Goal: Use online tool/utility: Utilize a website feature to perform a specific function

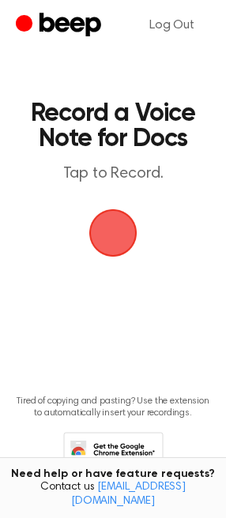
click at [111, 242] on span "button" at bounding box center [113, 233] width 44 height 44
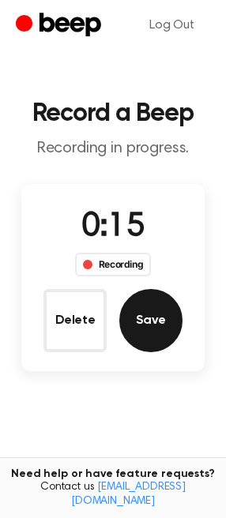
click at [155, 315] on button "Save" at bounding box center [150, 320] width 63 height 63
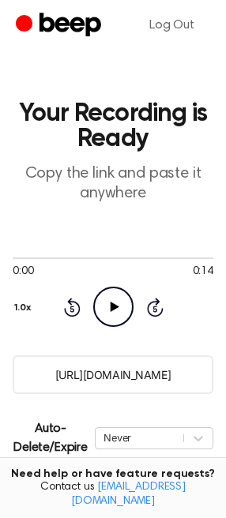
click at [140, 377] on input "https://beep.audio/nHu3OQe" at bounding box center [113, 374] width 200 height 39
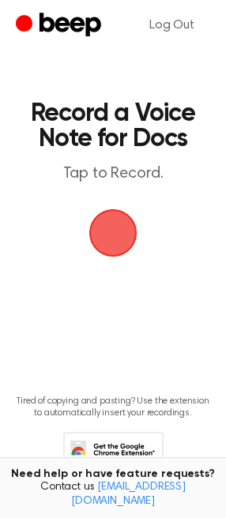
click at [109, 236] on span "button" at bounding box center [113, 233] width 44 height 44
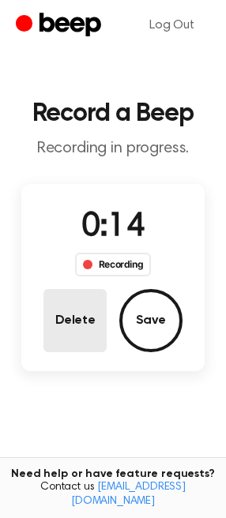
click at [77, 308] on button "Delete" at bounding box center [74, 320] width 63 height 63
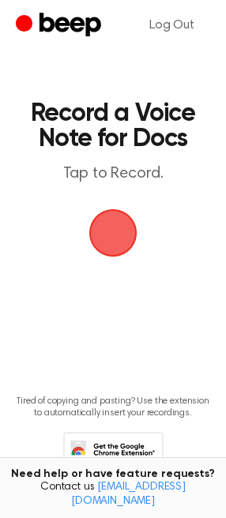
click at [109, 234] on span "button" at bounding box center [113, 233] width 44 height 44
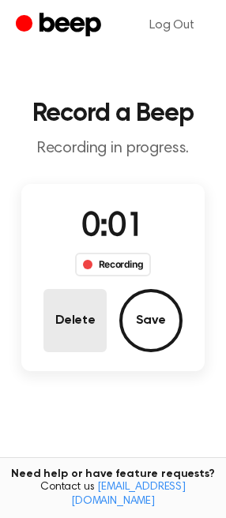
click at [77, 313] on button "Delete" at bounding box center [74, 320] width 63 height 63
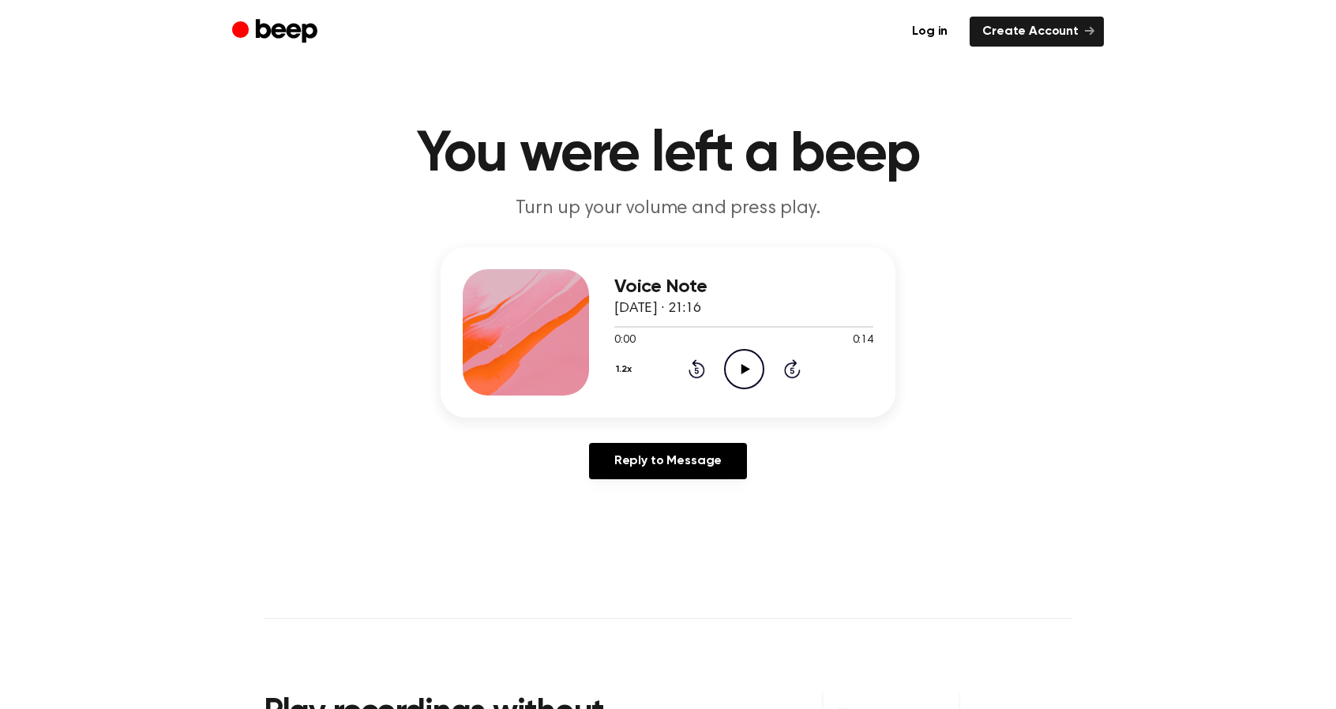
click at [760, 373] on icon "Play Audio" at bounding box center [744, 369] width 40 height 40
click at [736, 362] on icon "Pause Audio" at bounding box center [744, 369] width 40 height 40
click at [725, 367] on icon "Play Audio" at bounding box center [744, 369] width 40 height 40
click at [695, 373] on icon at bounding box center [696, 371] width 4 height 6
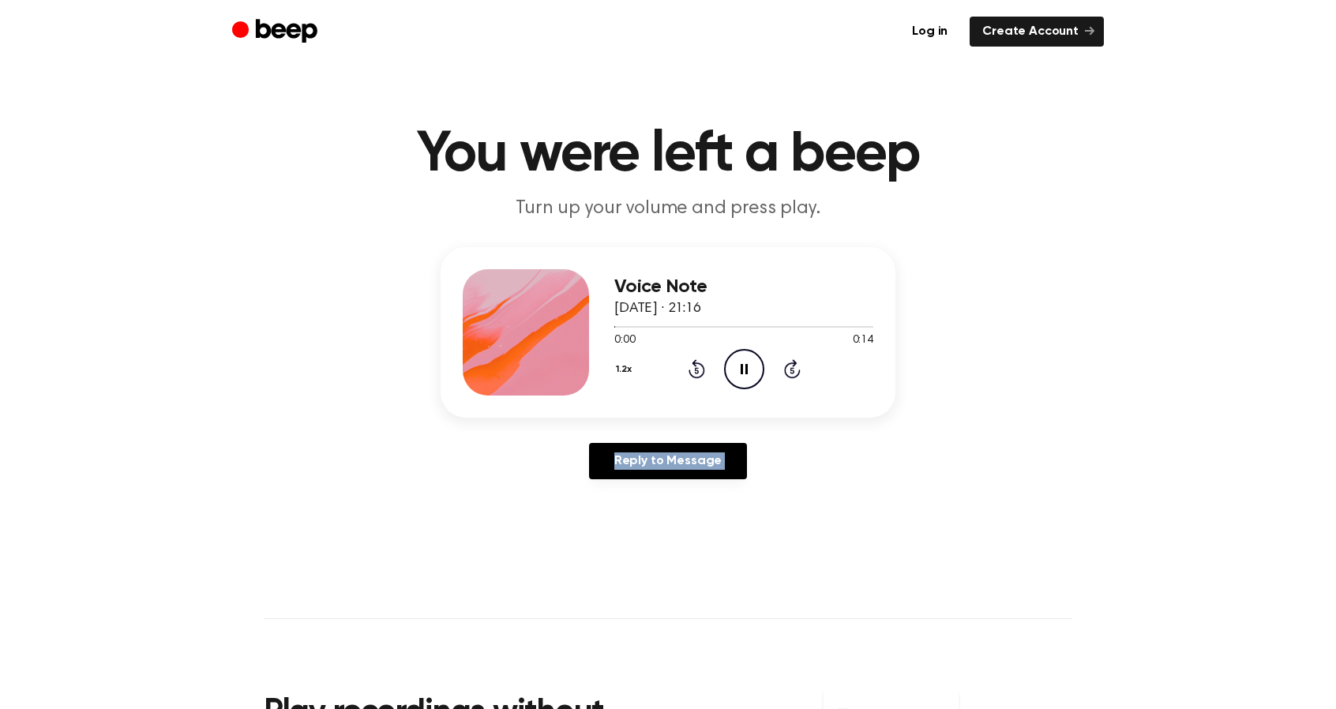
click at [695, 373] on icon at bounding box center [696, 371] width 4 height 6
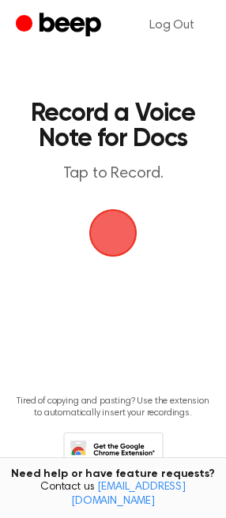
click at [109, 247] on span "button" at bounding box center [113, 233] width 51 height 51
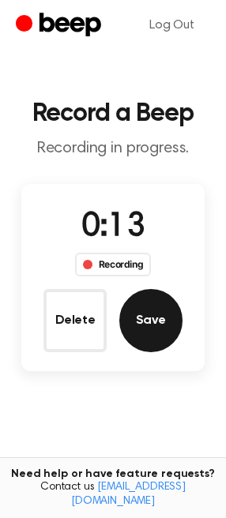
click at [150, 311] on button "Save" at bounding box center [150, 320] width 63 height 63
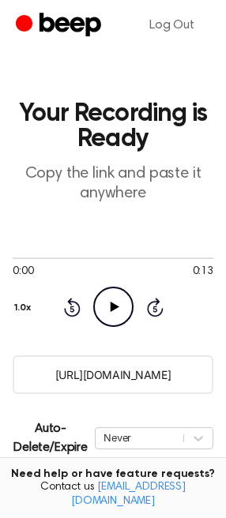
click at [77, 366] on input "[URL][DOMAIN_NAME]" at bounding box center [113, 374] width 200 height 39
